Goal: Task Accomplishment & Management: Use online tool/utility

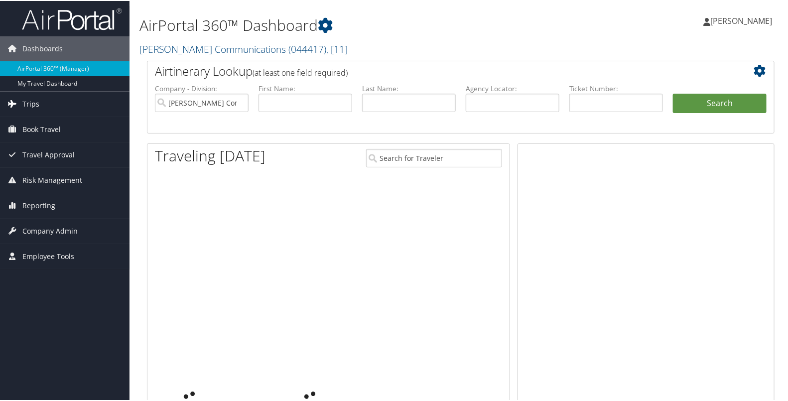
click at [39, 102] on link "Trips" at bounding box center [65, 103] width 130 height 25
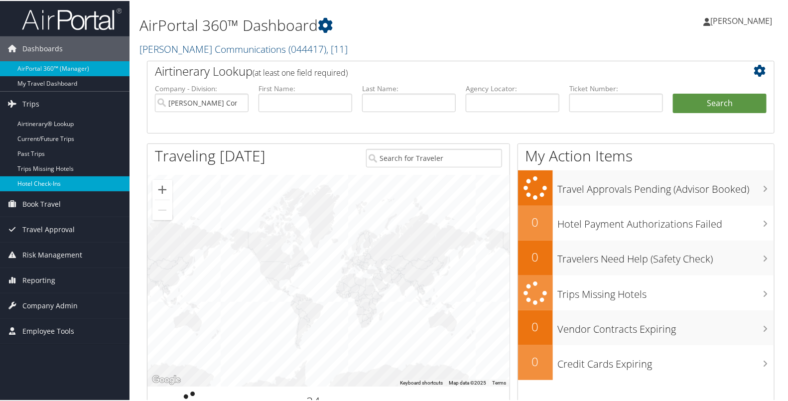
click at [40, 181] on link "Hotel Check-ins" at bounding box center [65, 182] width 130 height 15
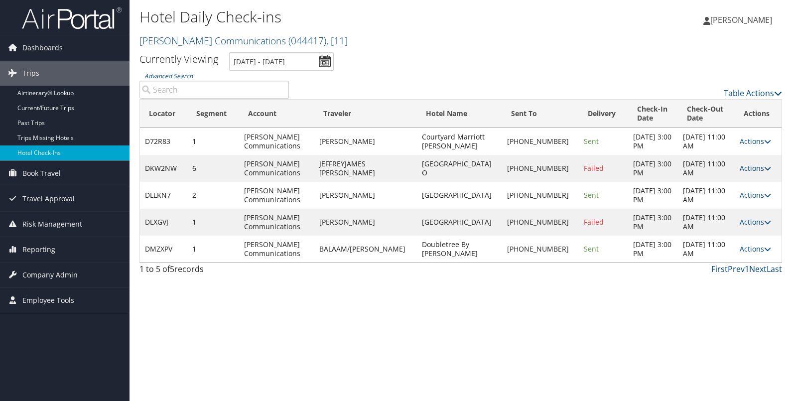
click at [748, 171] on link "Actions" at bounding box center [755, 167] width 31 height 9
click at [731, 185] on link "Resend" at bounding box center [723, 182] width 85 height 17
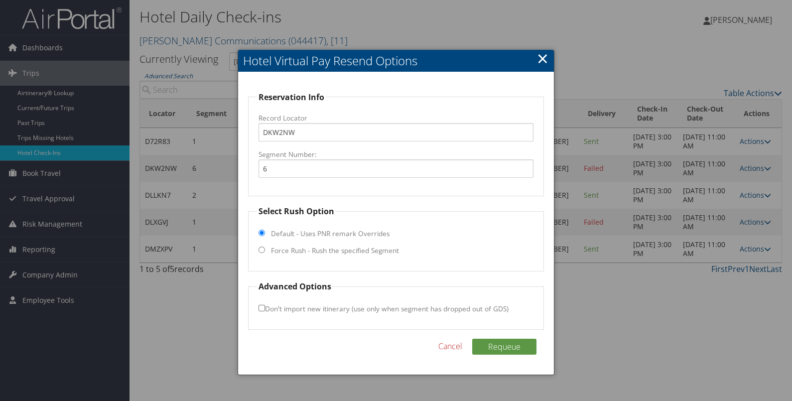
click at [378, 249] on label "Force Rush - Rush the specified Segment" at bounding box center [335, 251] width 128 height 10
click at [265, 249] on input "Force Rush - Rush the specified Segment" at bounding box center [262, 250] width 6 height 6
radio input "true"
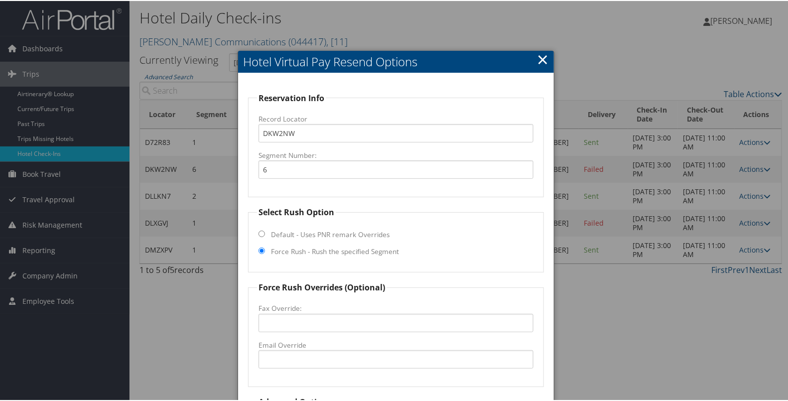
scroll to position [87, 0]
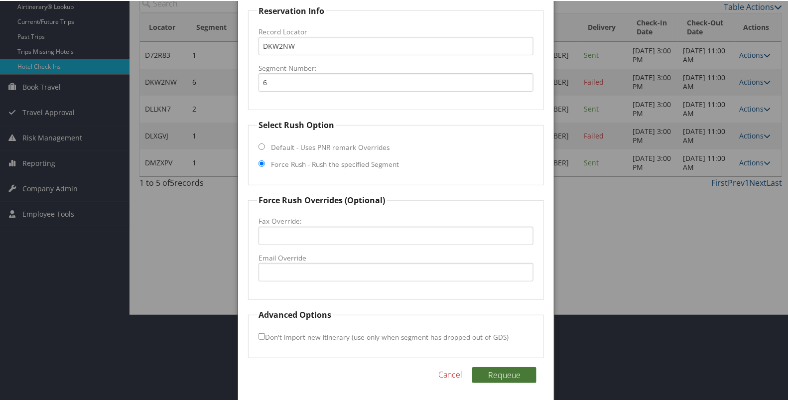
click at [486, 374] on button "Requeue" at bounding box center [504, 374] width 64 height 16
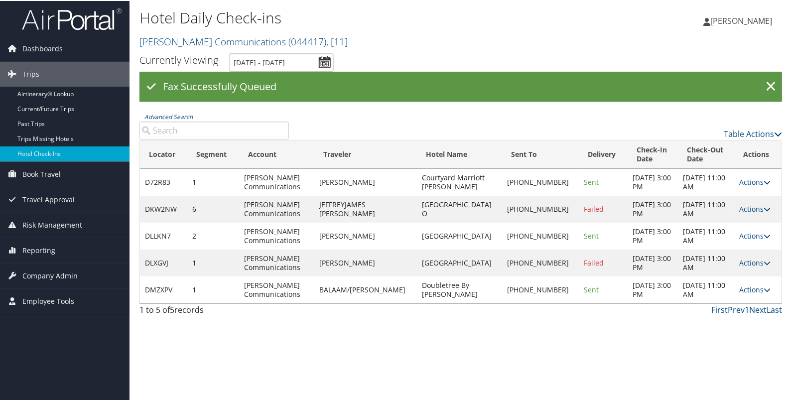
scroll to position [0, 0]
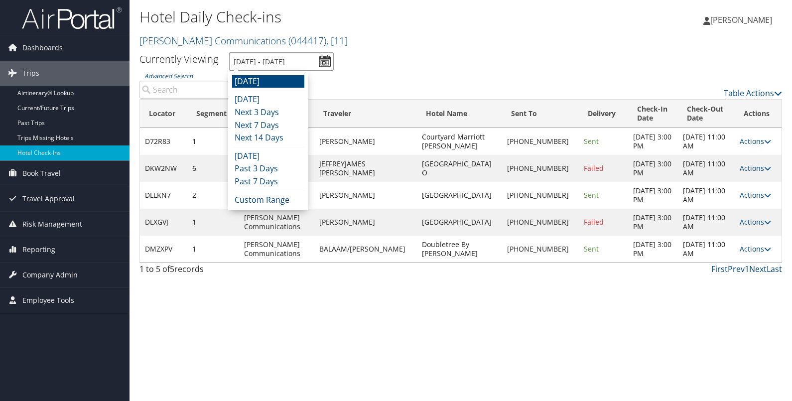
click at [321, 63] on input "10/9/2025 - 10/9/2025" at bounding box center [281, 61] width 105 height 18
click at [268, 80] on li "Tomorrow" at bounding box center [268, 81] width 72 height 13
type input "10/9/2025 - 10/9/2025"
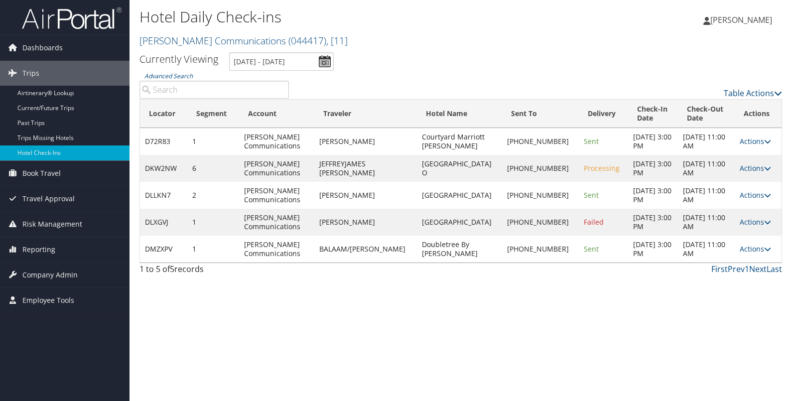
click at [738, 217] on td "Actions Resend Logs Delivery Information View Itinerary" at bounding box center [758, 222] width 47 height 27
click at [741, 221] on link "Actions" at bounding box center [755, 221] width 31 height 9
click at [727, 237] on link "Resend" at bounding box center [723, 236] width 85 height 17
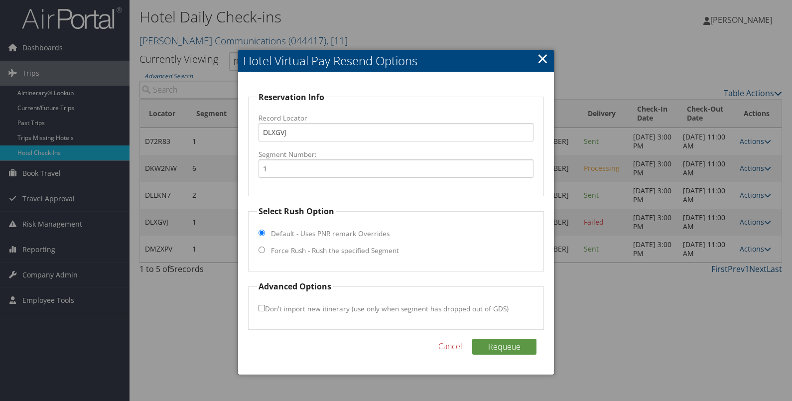
click at [377, 254] on label "Force Rush - Rush the specified Segment" at bounding box center [335, 251] width 128 height 10
click at [265, 253] on input "Force Rush - Rush the specified Segment" at bounding box center [262, 250] width 6 height 6
radio input "true"
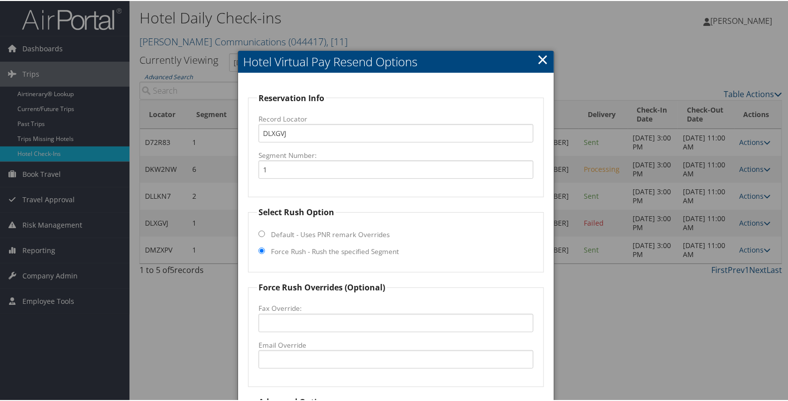
scroll to position [87, 0]
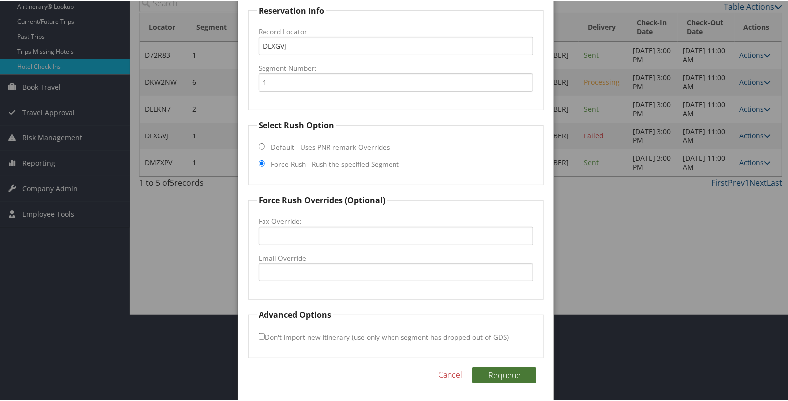
click at [501, 372] on button "Requeue" at bounding box center [504, 374] width 64 height 16
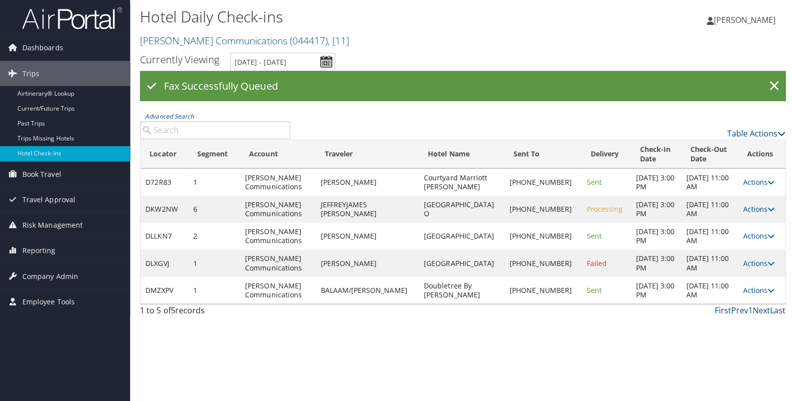
scroll to position [0, 0]
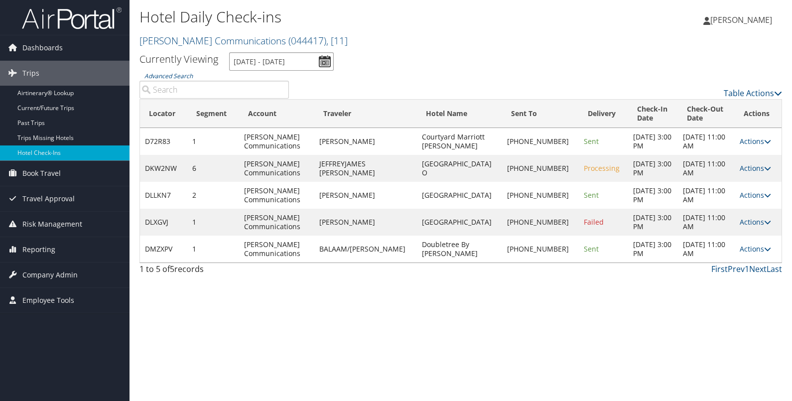
click at [323, 60] on input "10/9/2025 - 10/9/2025" at bounding box center [281, 61] width 105 height 18
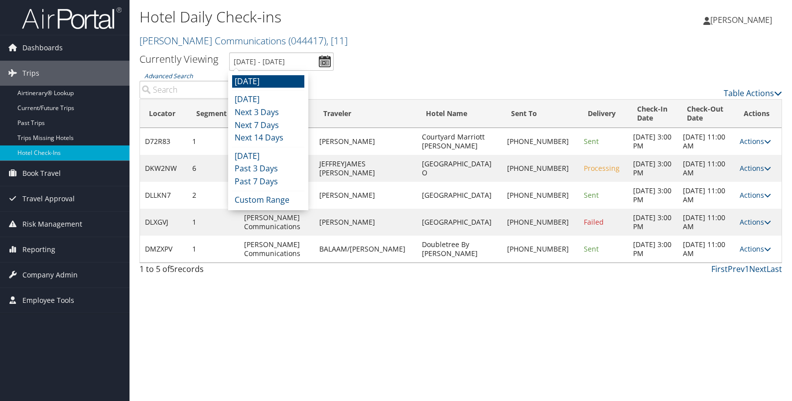
click at [274, 85] on li "Tomorrow" at bounding box center [268, 81] width 72 height 13
type input "10/9/2025 - 10/9/2025"
